Goal: Find specific fact: Find specific fact

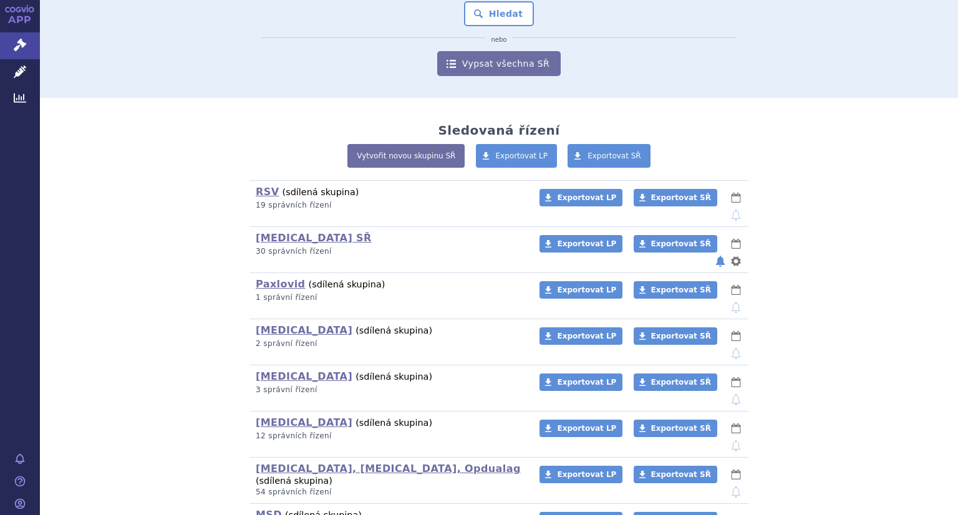
scroll to position [150, 0]
click at [261, 508] on link "MSD" at bounding box center [269, 514] width 26 height 12
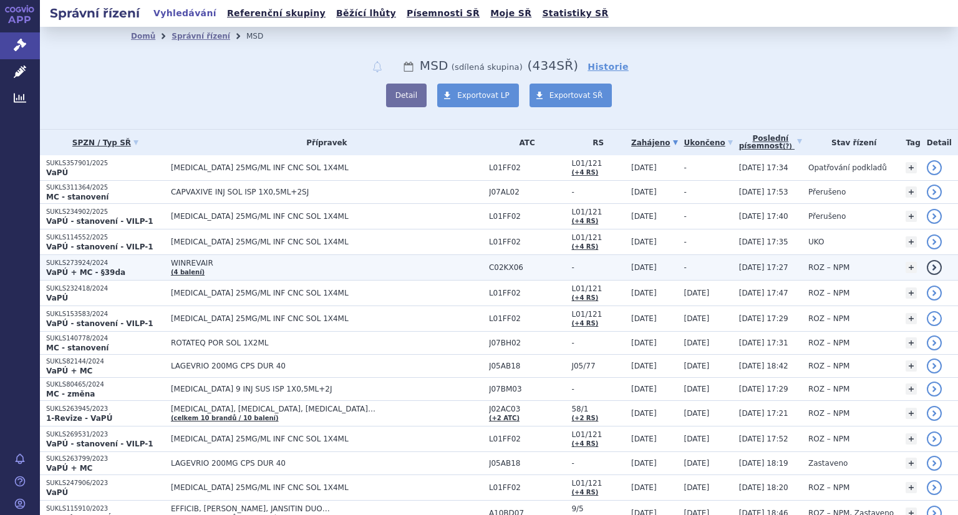
click at [75, 268] on strong "VaPÚ + MC - §39da" at bounding box center [85, 272] width 79 height 9
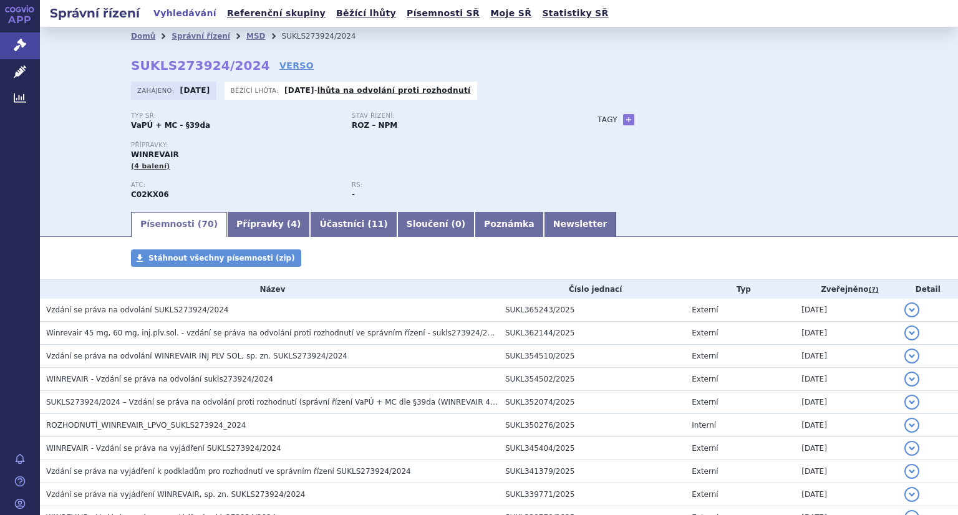
click at [243, 60] on div "Domů Správní řízení MSD SUKLS273924/2024 SUKLS273924/2024 VERSO Zahájeno: 23.10…" at bounding box center [499, 128] width 786 height 165
click at [243, 62] on div "Domů Správní řízení MSD SUKLS273924/2024 SUKLS273924/2024 VERSO Zahájeno: 23.10…" at bounding box center [499, 128] width 786 height 165
drag, startPoint x: 241, startPoint y: 63, endPoint x: 127, endPoint y: 72, distance: 115.1
click at [131, 72] on strong "SUKLS273924/2024" at bounding box center [200, 65] width 139 height 15
copy strong "SUKLS273924/2024"
